Goal: Navigation & Orientation: Find specific page/section

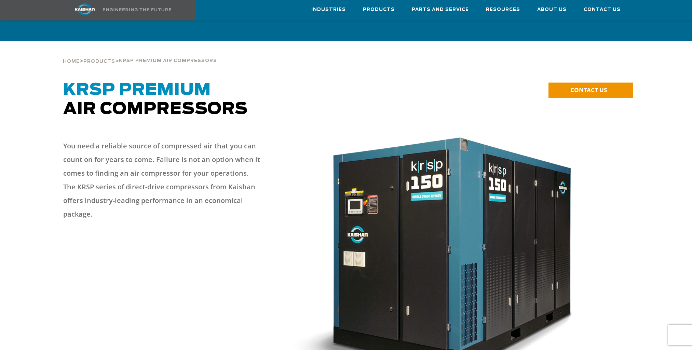
scroll to position [1522, 0]
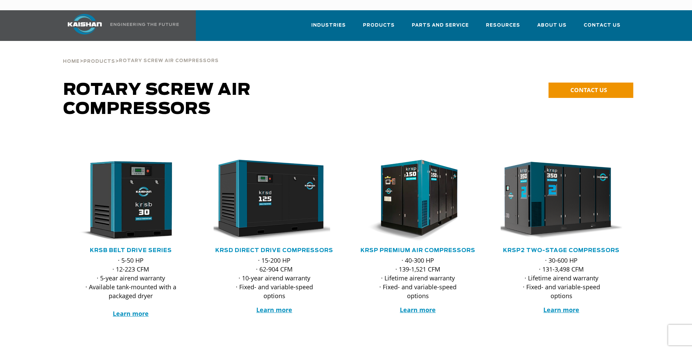
click at [582, 194] on img at bounding box center [556, 201] width 134 height 90
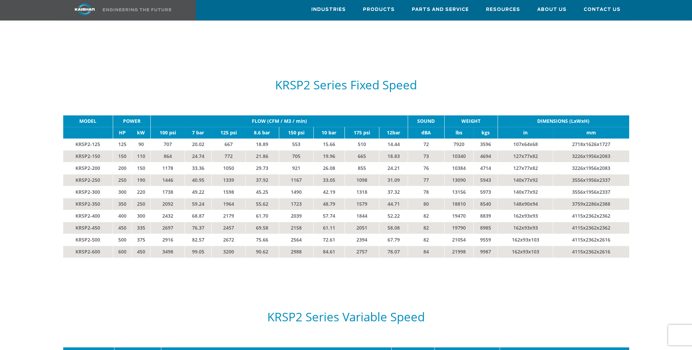
scroll to position [1195, 0]
